Goal: Task Accomplishment & Management: Manage account settings

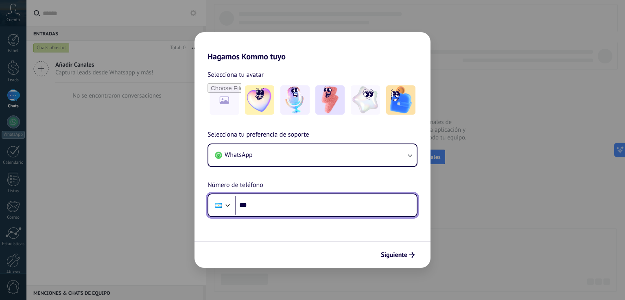
click at [302, 202] on input "***" at bounding box center [325, 205] width 181 height 19
type input "**********"
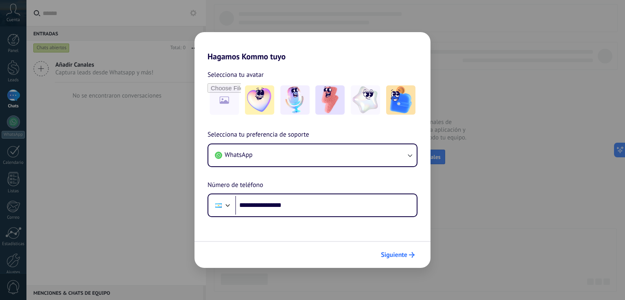
click at [382, 253] on span "Siguiente" at bounding box center [394, 255] width 26 height 6
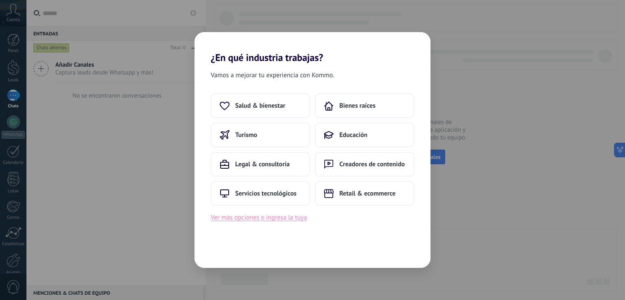
click at [293, 222] on button "Ver más opciones o ingresa la tuya" at bounding box center [259, 217] width 96 height 11
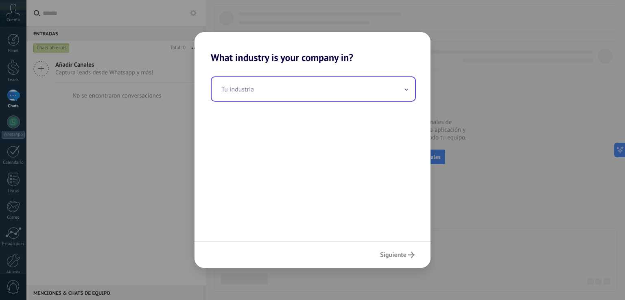
click at [268, 95] on input "text" at bounding box center [313, 89] width 203 height 24
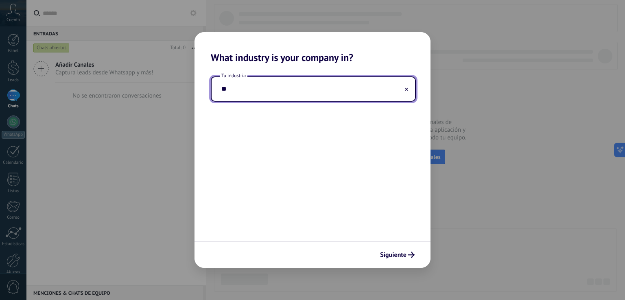
type input "*"
type input "*******"
click at [398, 256] on span "Siguiente" at bounding box center [393, 255] width 26 height 6
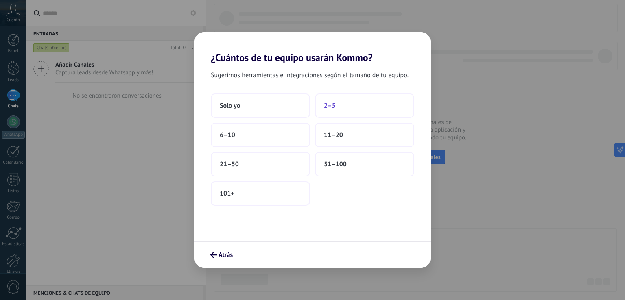
click at [328, 106] on span "2–5" at bounding box center [330, 106] width 12 height 8
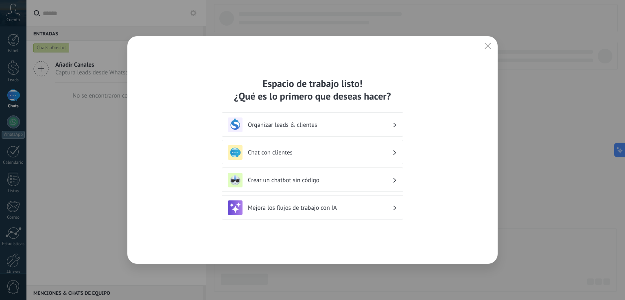
click at [313, 144] on div "Chat con clientes" at bounding box center [312, 152] width 181 height 24
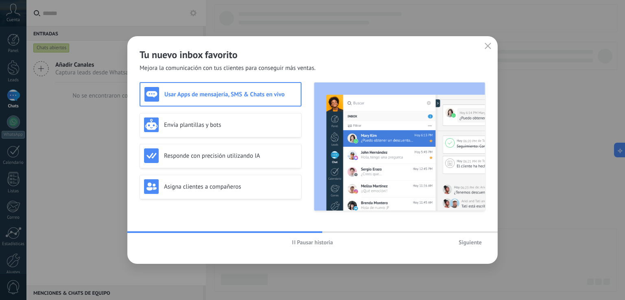
click at [472, 242] on span "Siguiente" at bounding box center [469, 243] width 23 height 6
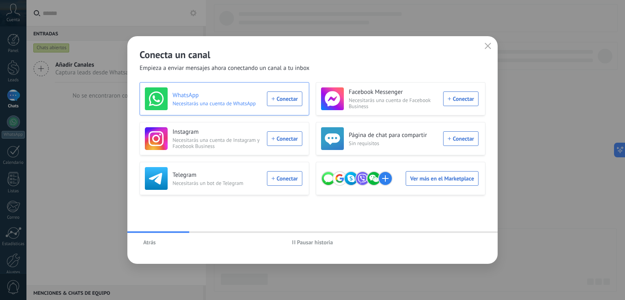
click at [278, 98] on div "WhatsApp Necesitarás una cuenta de WhatsApp Conectar" at bounding box center [223, 98] width 157 height 23
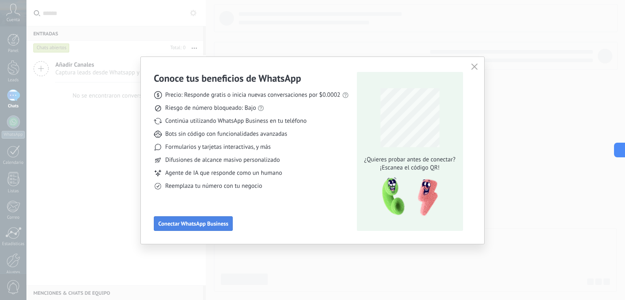
click at [212, 219] on button "Conectar WhatsApp Business" at bounding box center [193, 223] width 79 height 15
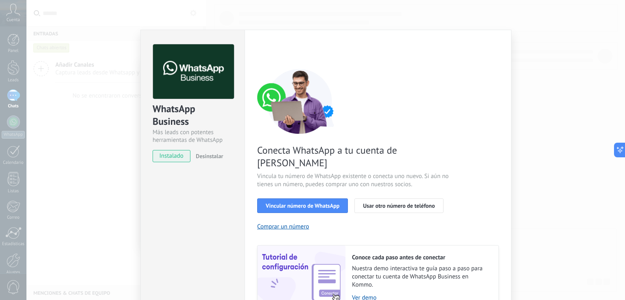
scroll to position [33, 0]
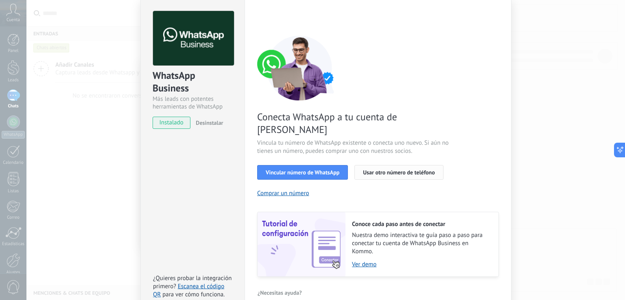
click at [394, 170] on span "Usar otro número de teléfono" at bounding box center [399, 173] width 72 height 6
click at [378, 72] on div "Conecta WhatsApp a tu cuenta de Kommo Vincula tu número de WhatsApp existente o…" at bounding box center [378, 156] width 242 height 242
click at [299, 170] on span "Vincular número de WhatsApp" at bounding box center [303, 173] width 74 height 6
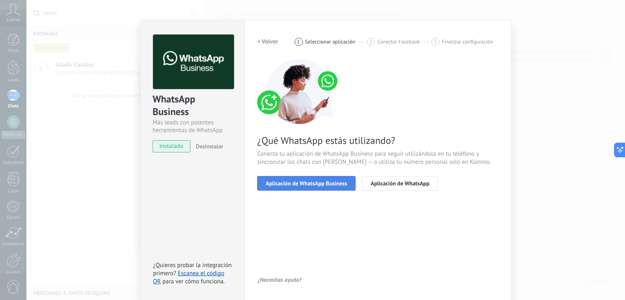
click at [312, 185] on span "Aplicación de WhatsApp Business" at bounding box center [306, 184] width 81 height 6
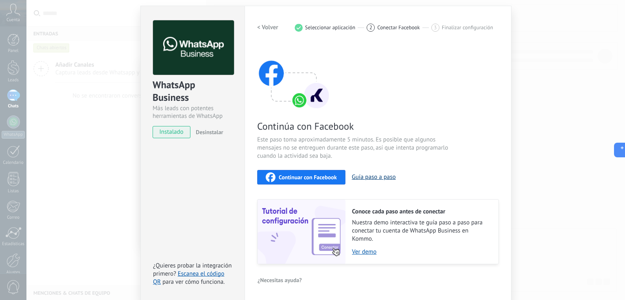
scroll to position [0, 0]
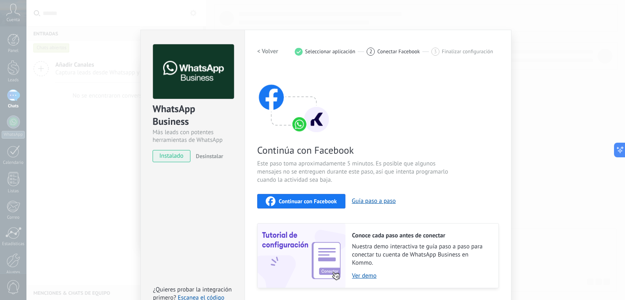
click at [60, 41] on div "WhatsApp Business Más leads con potentes herramientas de WhatsApp instalado Des…" at bounding box center [325, 150] width 598 height 300
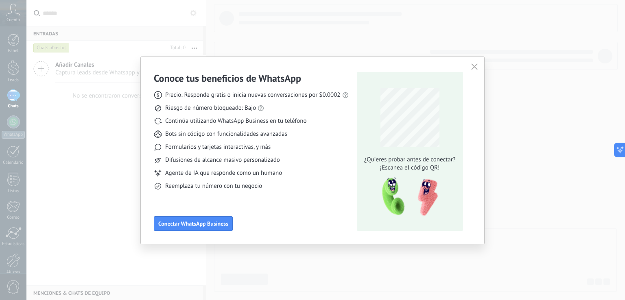
click at [467, 65] on div "Conoce tus beneficios de WhatsApp Precio: Responde gratis o inicia nuevas conve…" at bounding box center [312, 150] width 343 height 187
click at [475, 65] on use "button" at bounding box center [474, 66] width 6 height 6
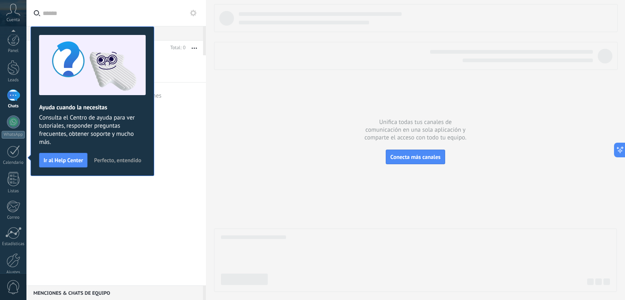
scroll to position [38, 0]
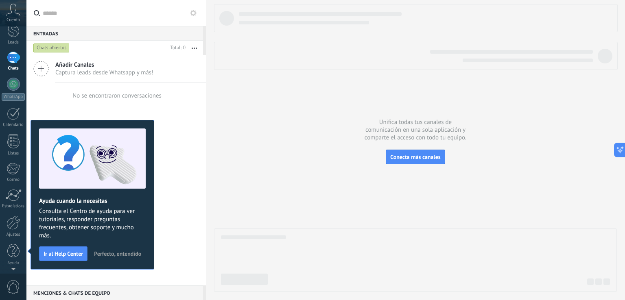
click at [18, 14] on icon at bounding box center [13, 10] width 14 height 12
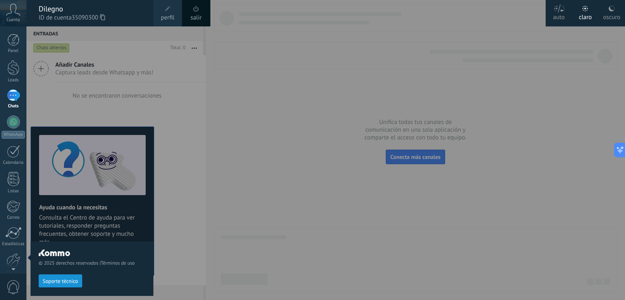
click at [197, 15] on link "salir" at bounding box center [195, 17] width 11 height 9
